Goal: Navigation & Orientation: Go to known website

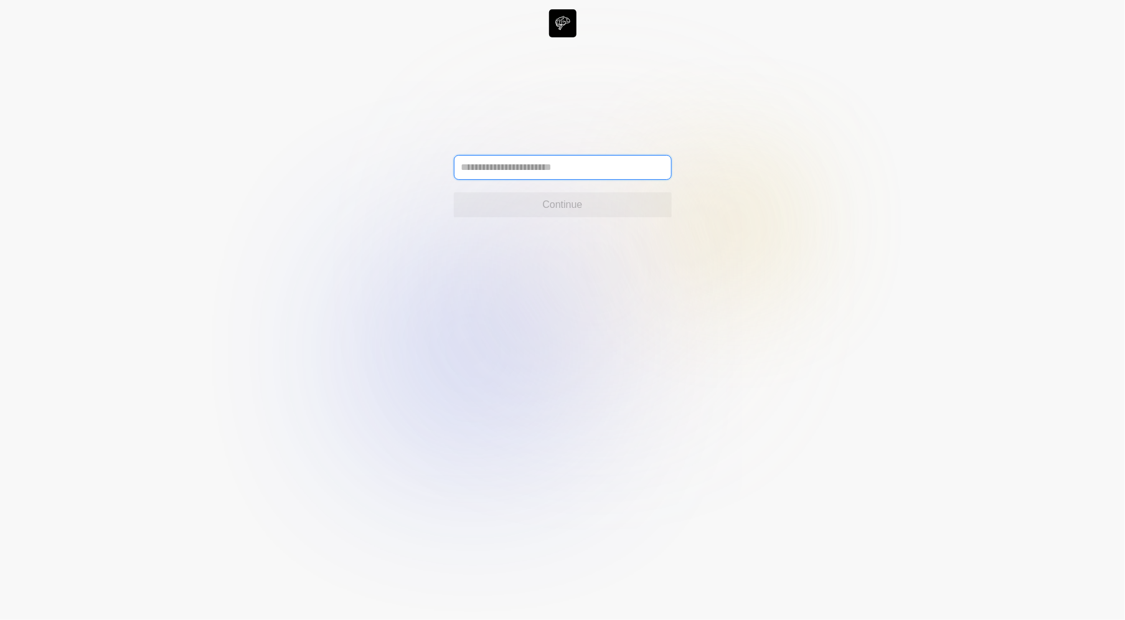
click at [647, 162] on input "text" at bounding box center [563, 167] width 218 height 25
click at [791, 133] on icon at bounding box center [562, 310] width 1125 height 620
